Goal: Transaction & Acquisition: Purchase product/service

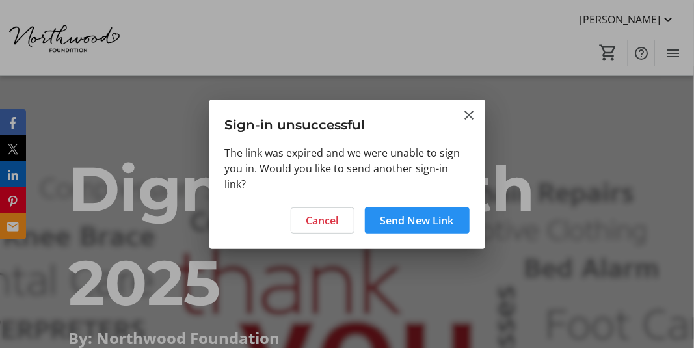
click at [426, 221] on span "Send New Link" at bounding box center [416, 221] width 73 height 16
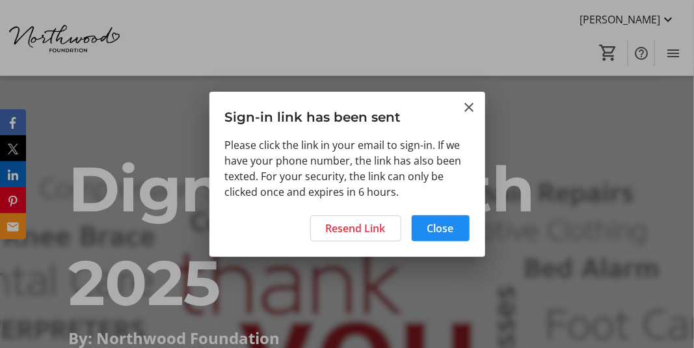
click at [573, 154] on div at bounding box center [347, 174] width 694 height 348
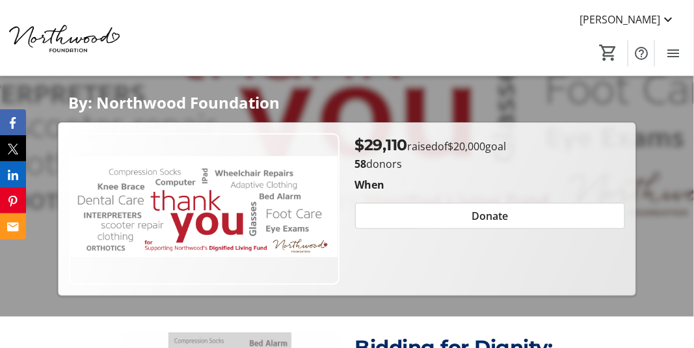
scroll to position [260, 0]
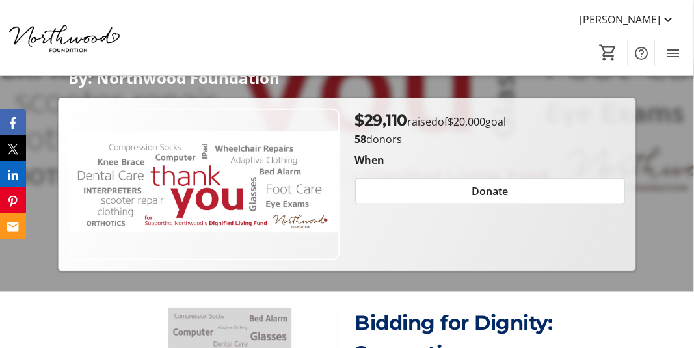
click at [572, 153] on div "When" at bounding box center [490, 160] width 271 height 16
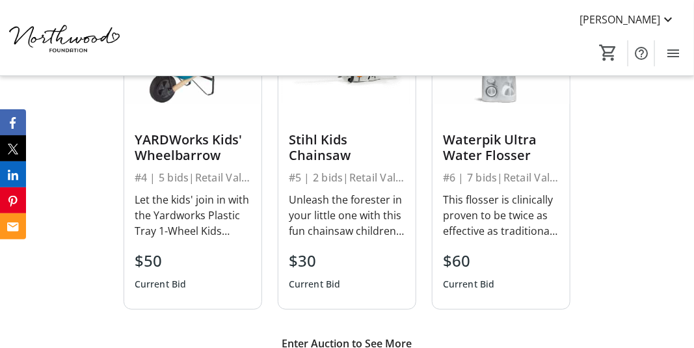
scroll to position [3122, 0]
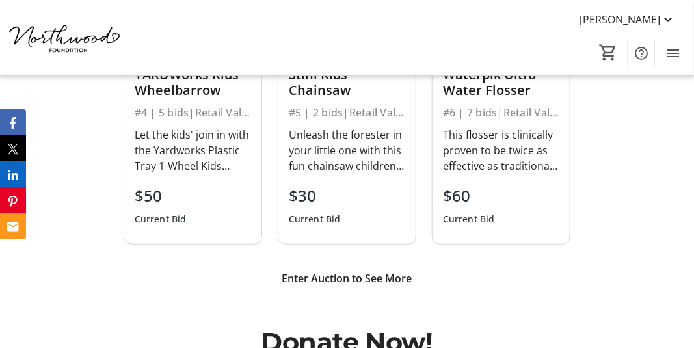
click at [199, 127] on div "Let the kids' join in with the Yardworks Plastic Tray 1-Wheel Kids Wheelbarrow!…" at bounding box center [193, 150] width 116 height 47
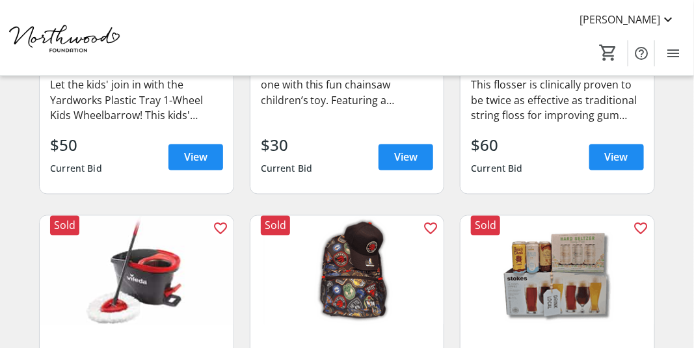
scroll to position [650, 0]
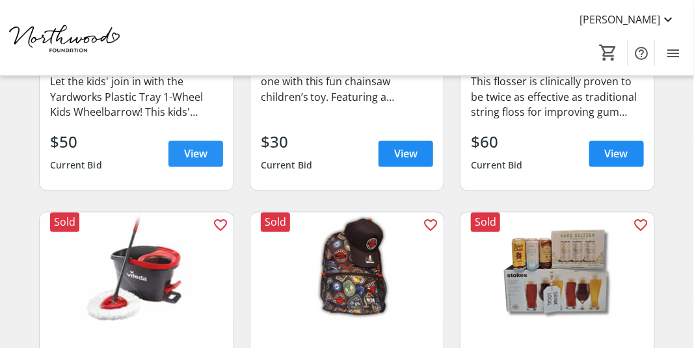
click at [184, 153] on span "View" at bounding box center [195, 154] width 23 height 16
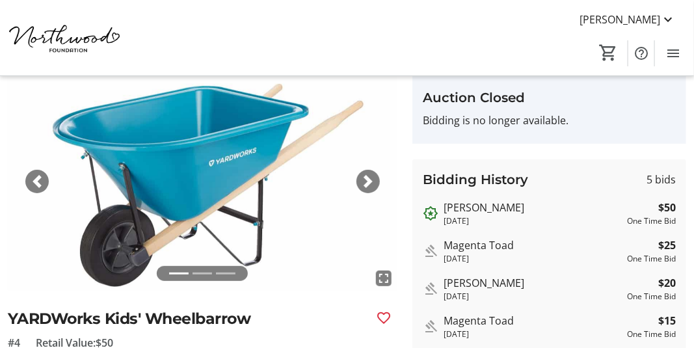
scroll to position [43, 0]
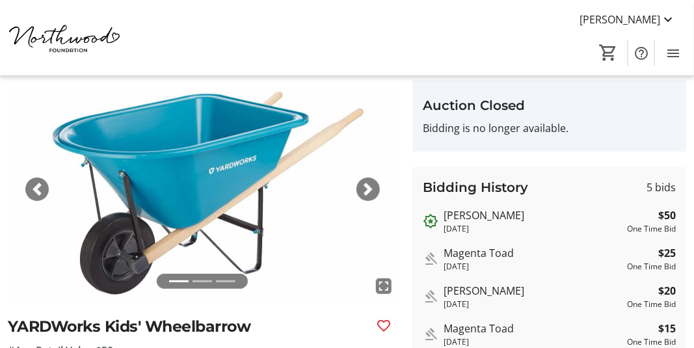
click at [366, 188] on span "button" at bounding box center [368, 189] width 13 height 13
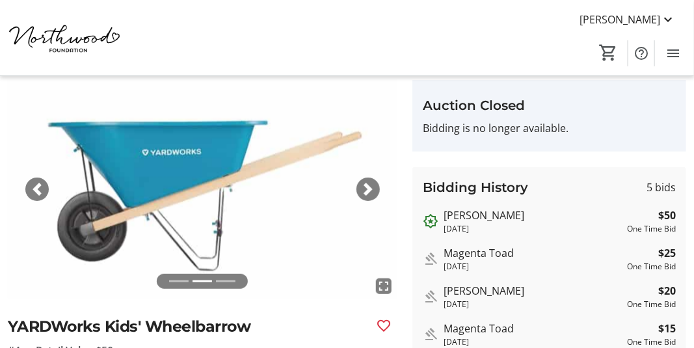
click at [366, 188] on span "button" at bounding box center [368, 189] width 13 height 13
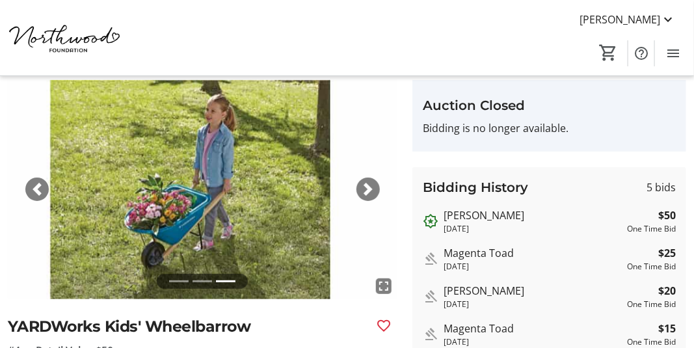
click at [366, 188] on span "button" at bounding box center [368, 189] width 13 height 13
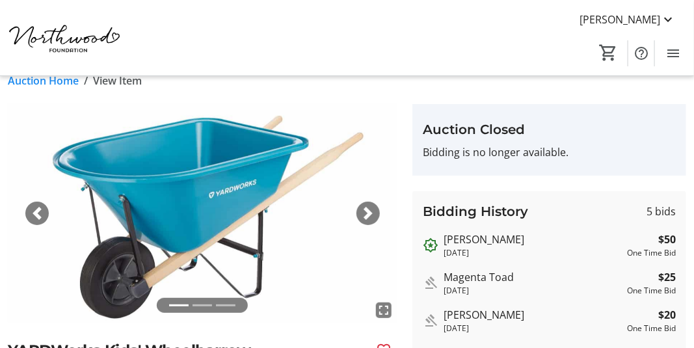
scroll to position [0, 0]
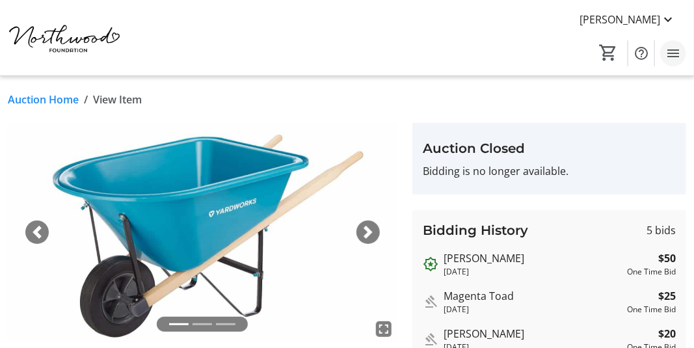
click at [669, 54] on mat-icon "Menu" at bounding box center [673, 54] width 16 height 16
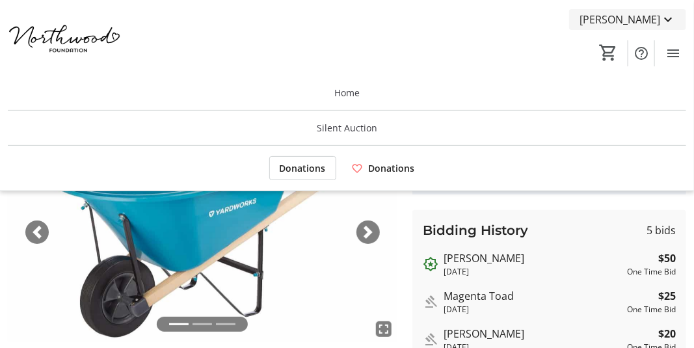
click at [607, 20] on span "[PERSON_NAME]" at bounding box center [619, 20] width 81 height 16
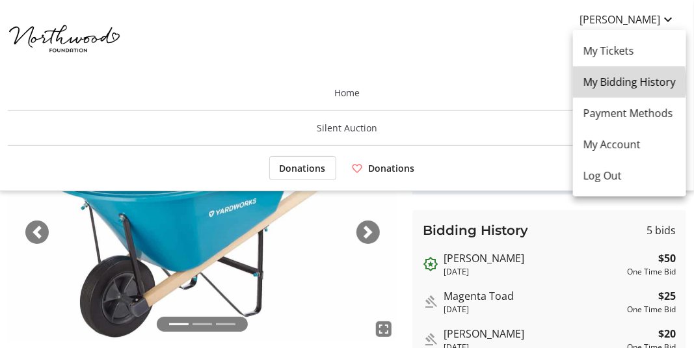
click at [609, 83] on span "My Bidding History" at bounding box center [629, 82] width 92 height 16
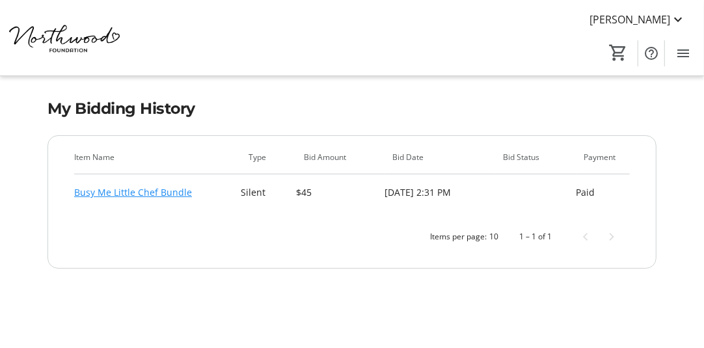
click at [144, 193] on link "Busy Me Little Chef Bundle" at bounding box center [133, 193] width 118 height 16
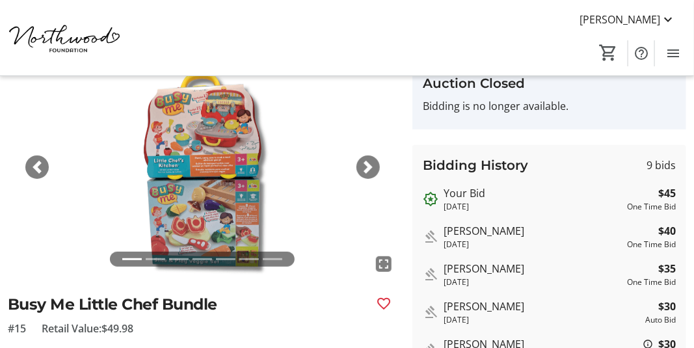
scroll to position [130, 0]
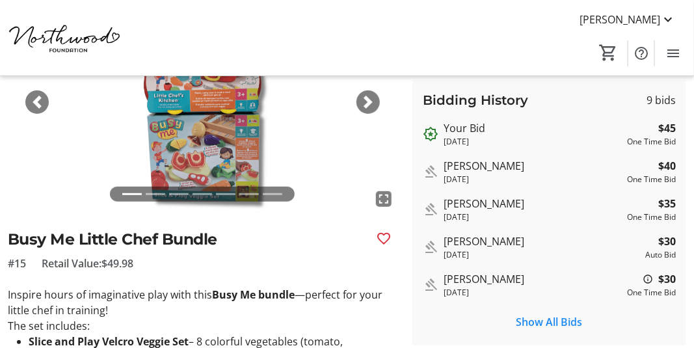
click at [369, 102] on span "button" at bounding box center [368, 102] width 13 height 13
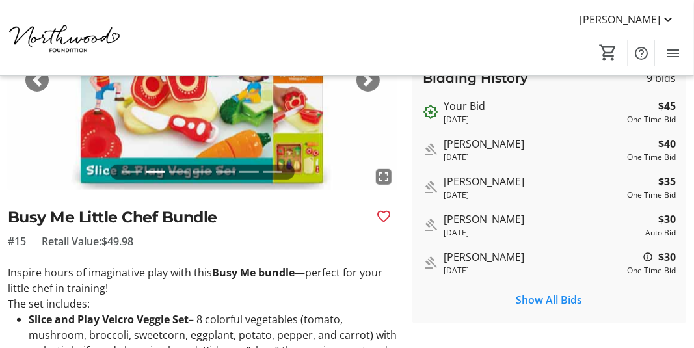
scroll to position [5, 0]
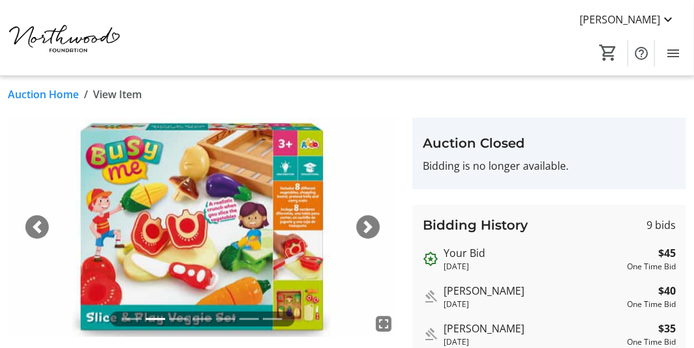
click at [369, 227] on span "button" at bounding box center [368, 226] width 13 height 13
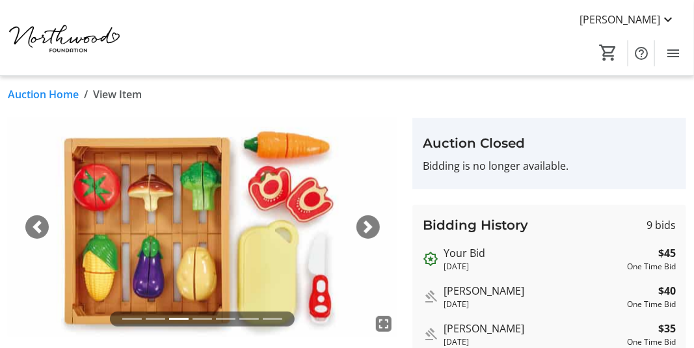
click at [369, 227] on span "button" at bounding box center [368, 226] width 13 height 13
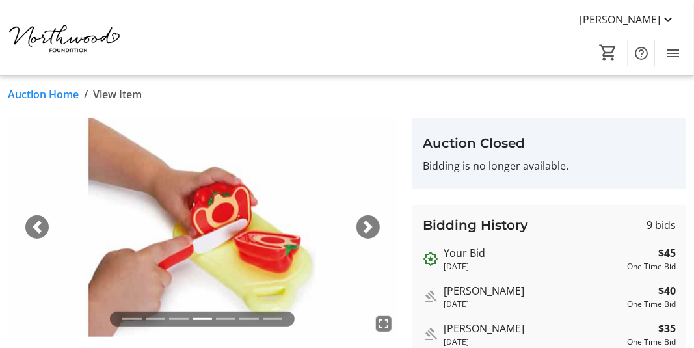
click at [369, 227] on span "button" at bounding box center [368, 226] width 13 height 13
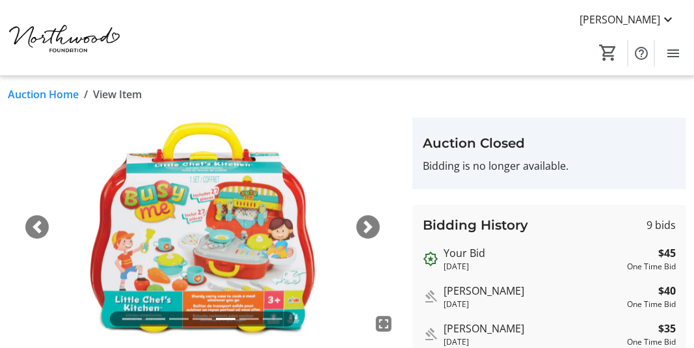
click at [369, 227] on span "button" at bounding box center [368, 226] width 13 height 13
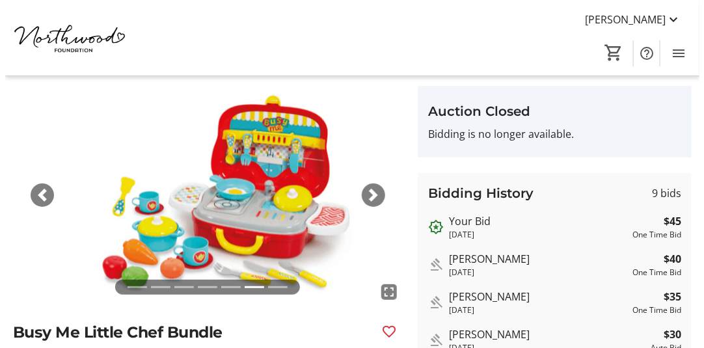
scroll to position [0, 0]
